Goal: Information Seeking & Learning: Learn about a topic

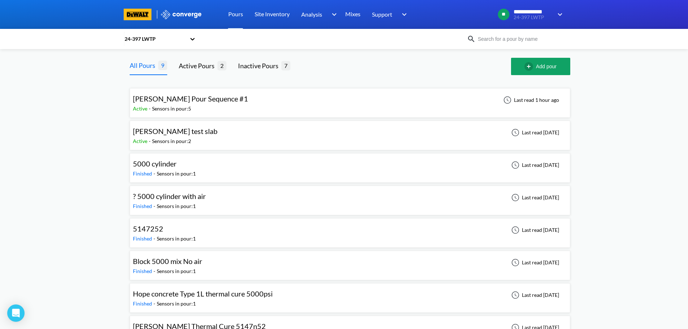
click at [219, 109] on div "Active - Sensors in pour: 5" at bounding box center [192, 109] width 119 height 8
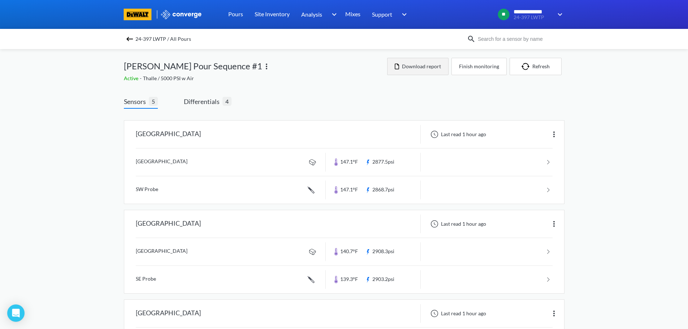
click at [408, 61] on button "Download report" at bounding box center [417, 66] width 61 height 17
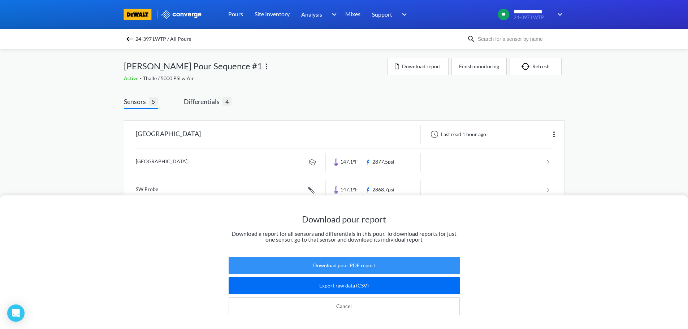
click at [369, 262] on button "Download pour PDF report" at bounding box center [344, 265] width 231 height 17
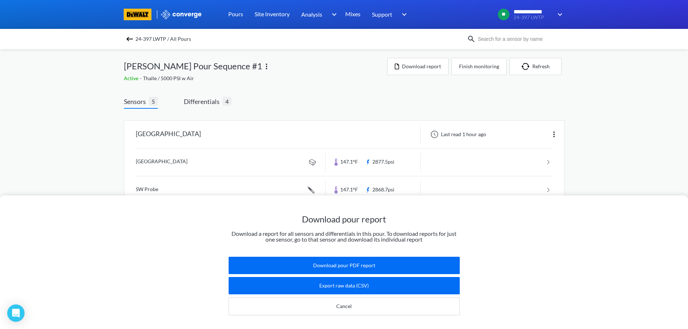
click at [353, 78] on div "Download pour report Download a report for all sensors and differentials in thi…" at bounding box center [344, 164] width 688 height 329
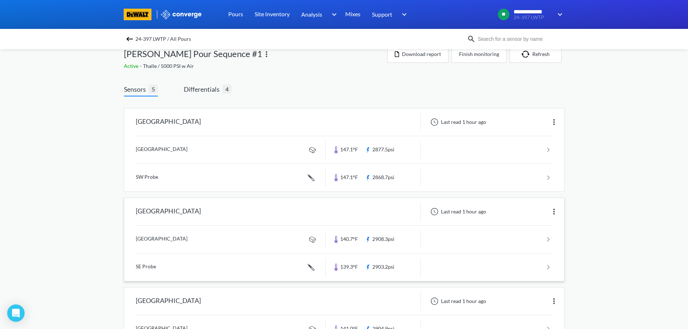
scroll to position [12, 0]
click at [226, 93] on span "4" at bounding box center [226, 89] width 9 height 9
click at [209, 92] on span "Differentials" at bounding box center [203, 90] width 39 height 10
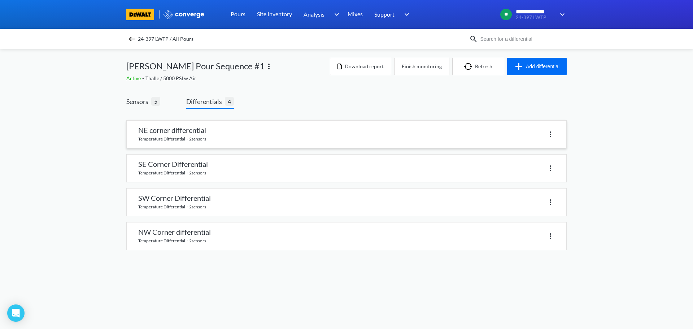
click at [247, 143] on link at bounding box center [347, 134] width 440 height 27
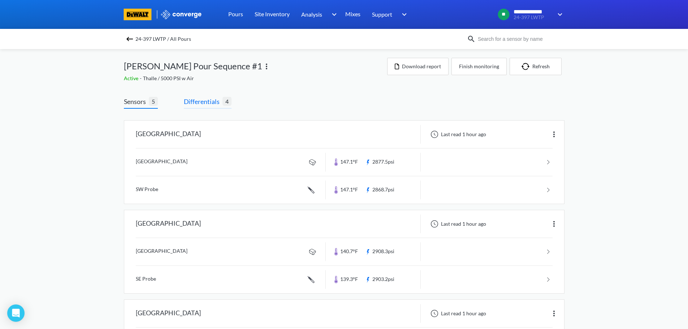
click at [217, 105] on span "Differentials" at bounding box center [203, 101] width 39 height 10
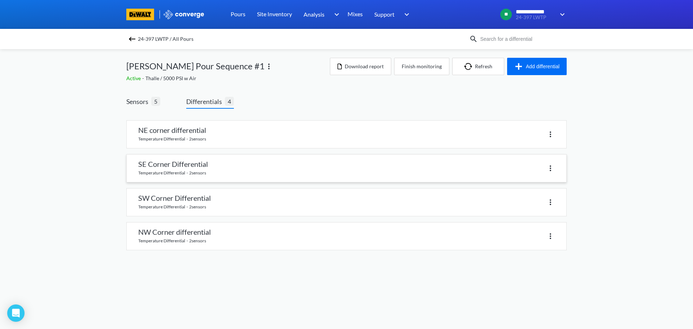
click at [192, 173] on link at bounding box center [347, 168] width 440 height 27
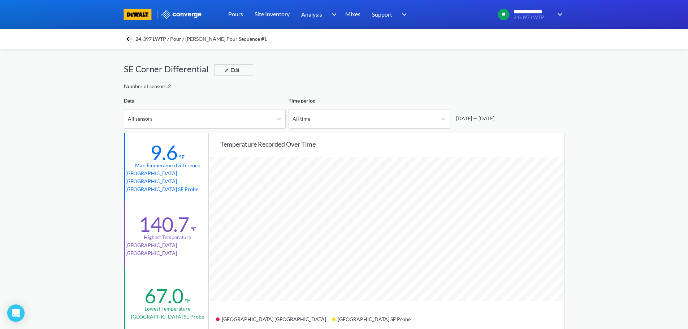
scroll to position [605, 688]
click at [149, 42] on span "24-397 LWTP / Pour / GRECO Pour Sequence #1" at bounding box center [200, 39] width 131 height 10
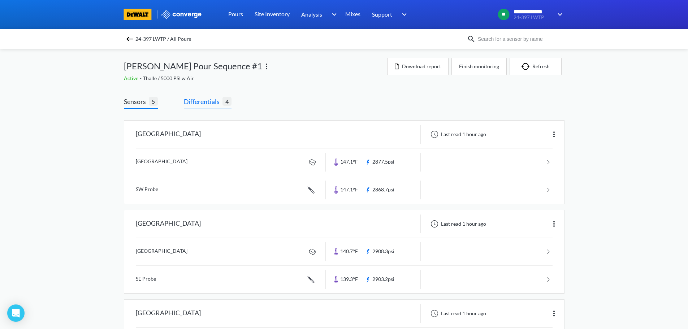
click at [221, 103] on span "Differentials" at bounding box center [203, 101] width 39 height 10
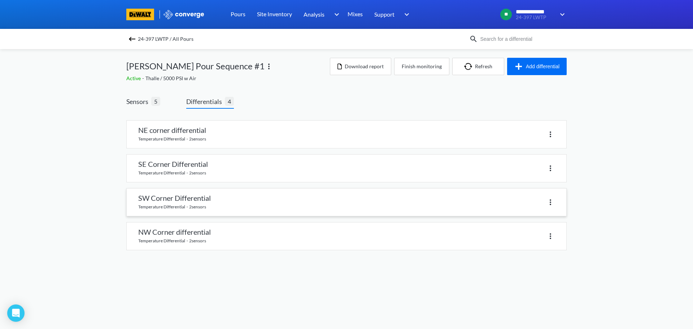
click at [197, 202] on link at bounding box center [347, 201] width 440 height 27
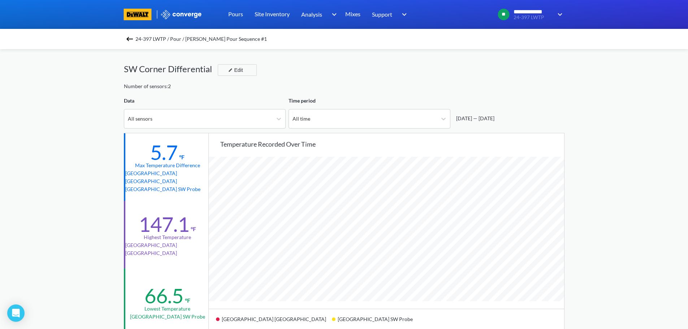
click at [182, 41] on span "24-397 LWTP / Pour / GRECO Pour Sequence #1" at bounding box center [200, 39] width 131 height 10
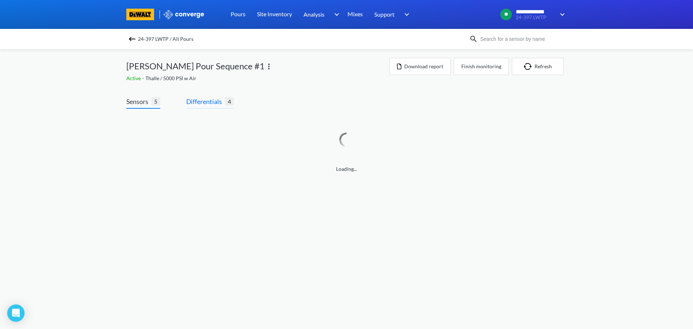
click at [215, 100] on span "Differentials" at bounding box center [205, 101] width 39 height 10
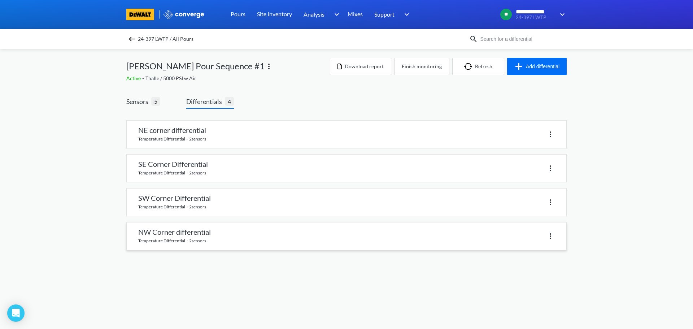
click at [194, 237] on link at bounding box center [347, 235] width 440 height 27
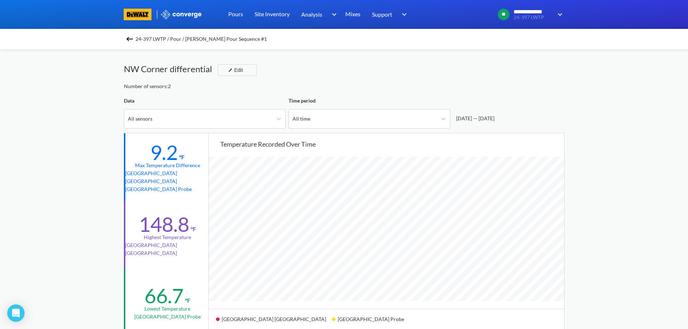
click at [148, 39] on span "24-397 LWTP / Pour / GRECO Pour Sequence #1" at bounding box center [200, 39] width 131 height 10
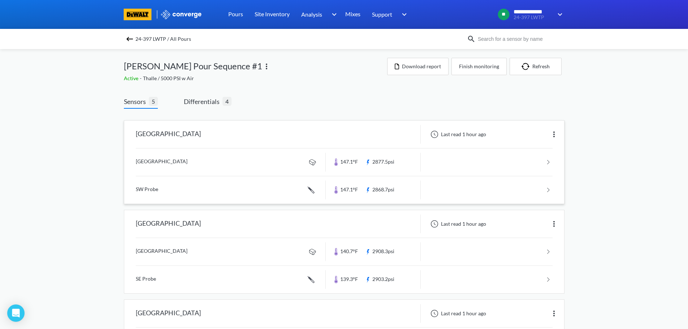
click at [189, 137] on div "[GEOGRAPHIC_DATA]" at bounding box center [168, 134] width 65 height 19
click at [201, 106] on span "Differentials 4" at bounding box center [208, 102] width 48 height 12
click at [177, 135] on div "[GEOGRAPHIC_DATA]" at bounding box center [168, 134] width 65 height 19
click at [201, 100] on span "Differentials" at bounding box center [203, 101] width 39 height 10
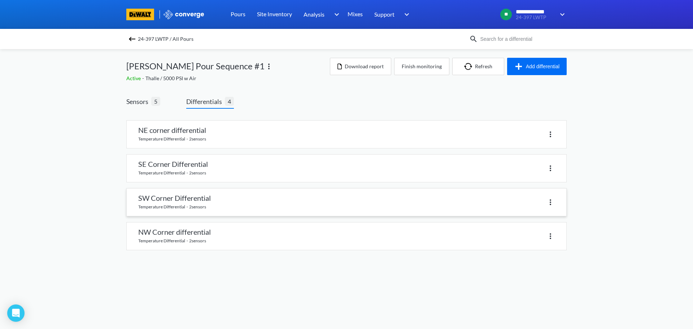
click at [186, 198] on link at bounding box center [347, 201] width 440 height 27
